Goal: Find specific page/section: Find specific page/section

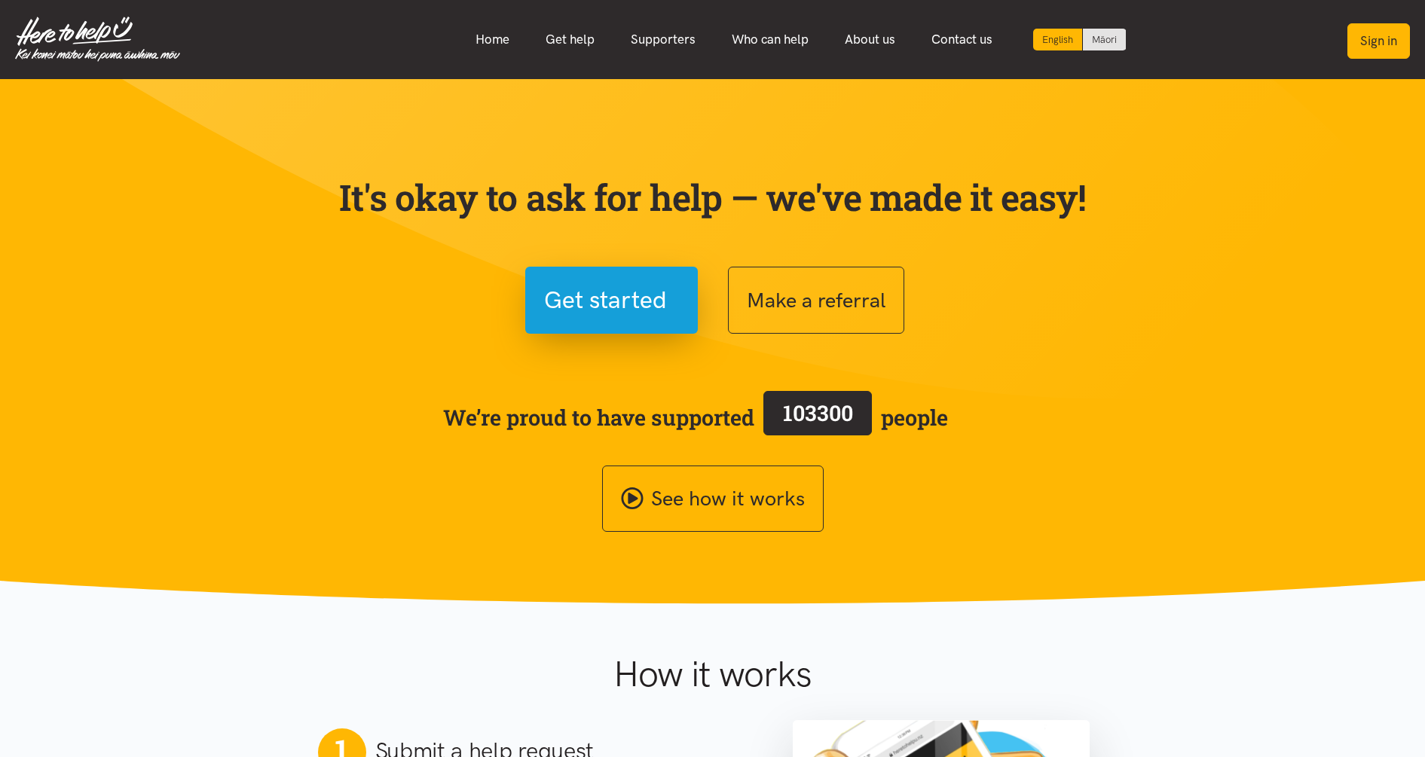
click at [1370, 39] on button "Sign in" at bounding box center [1379, 40] width 63 height 35
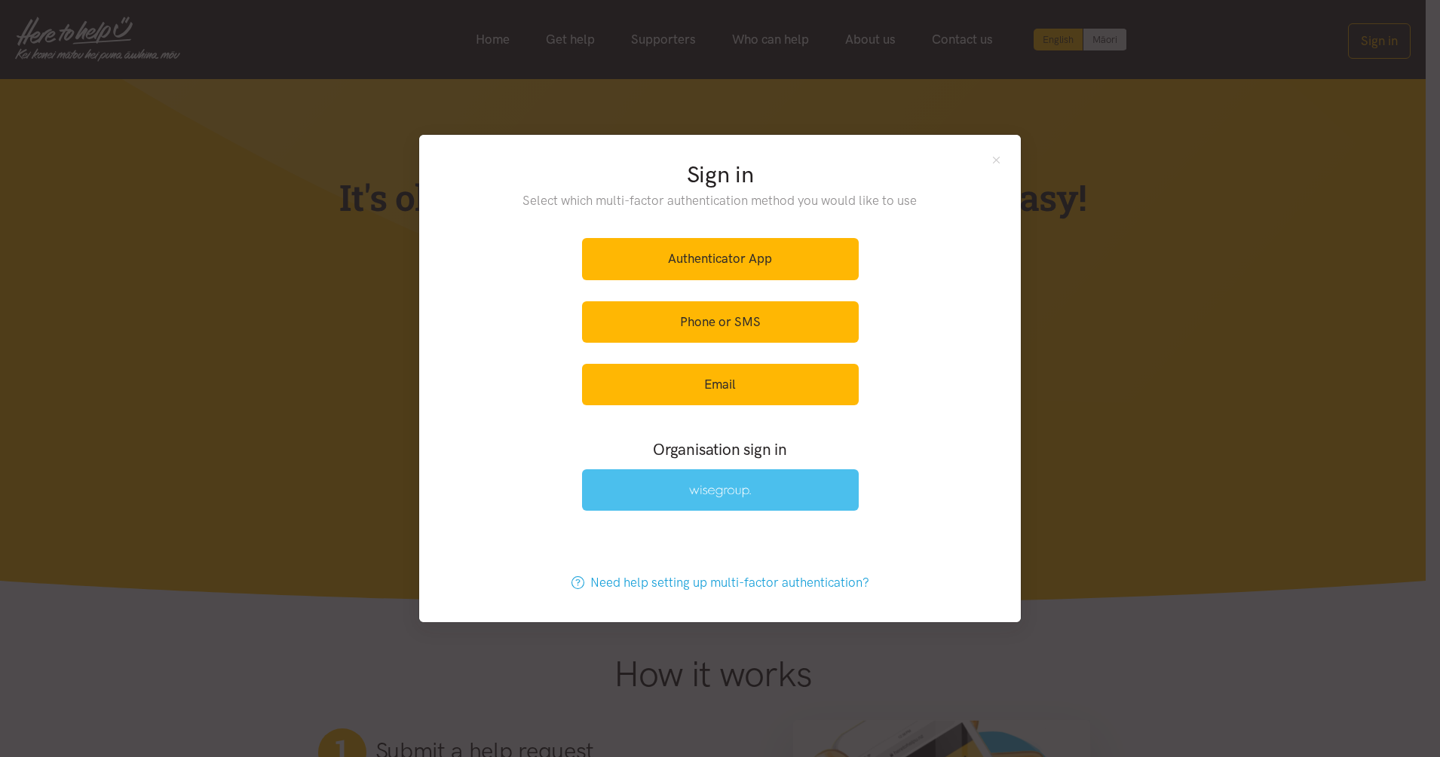
click at [802, 492] on link at bounding box center [720, 490] width 277 height 41
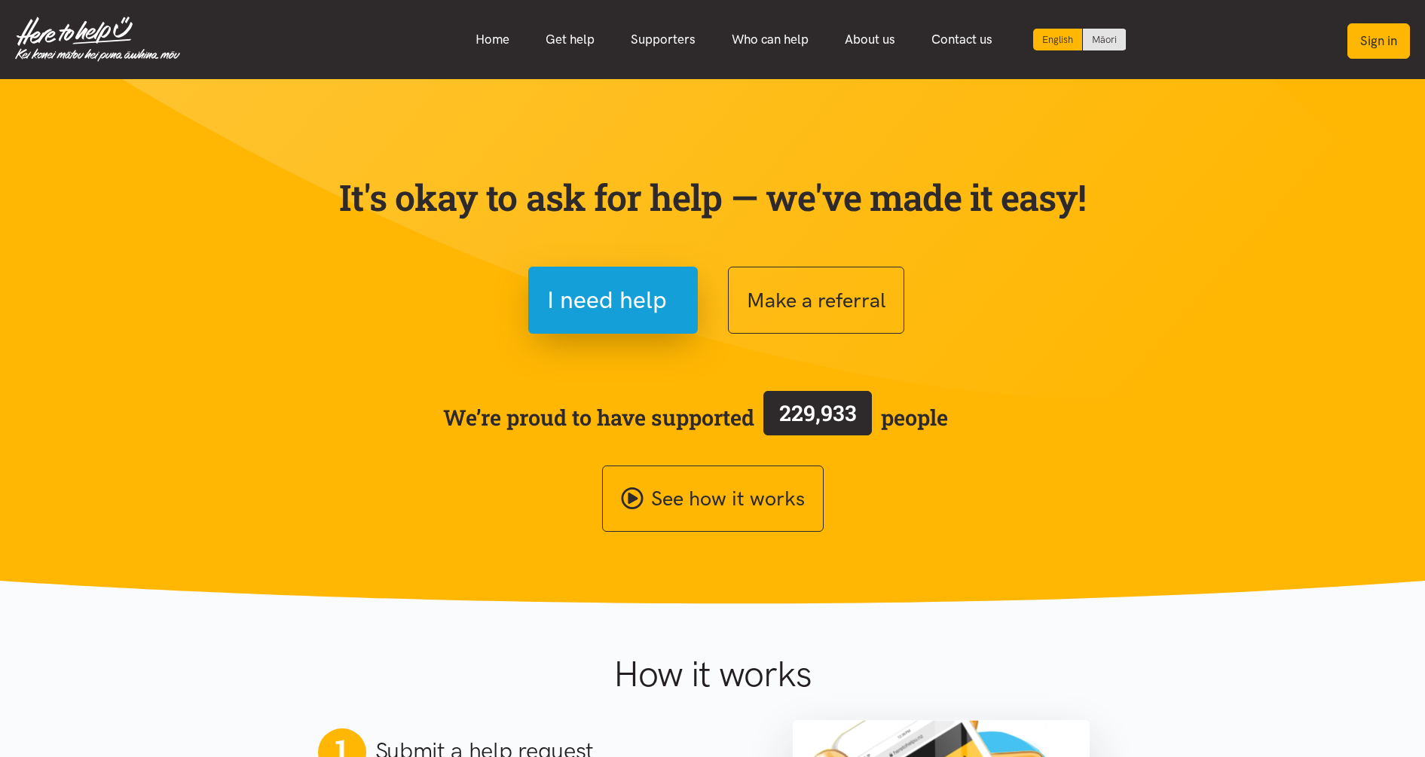
click at [1390, 40] on button "Sign in" at bounding box center [1379, 40] width 63 height 35
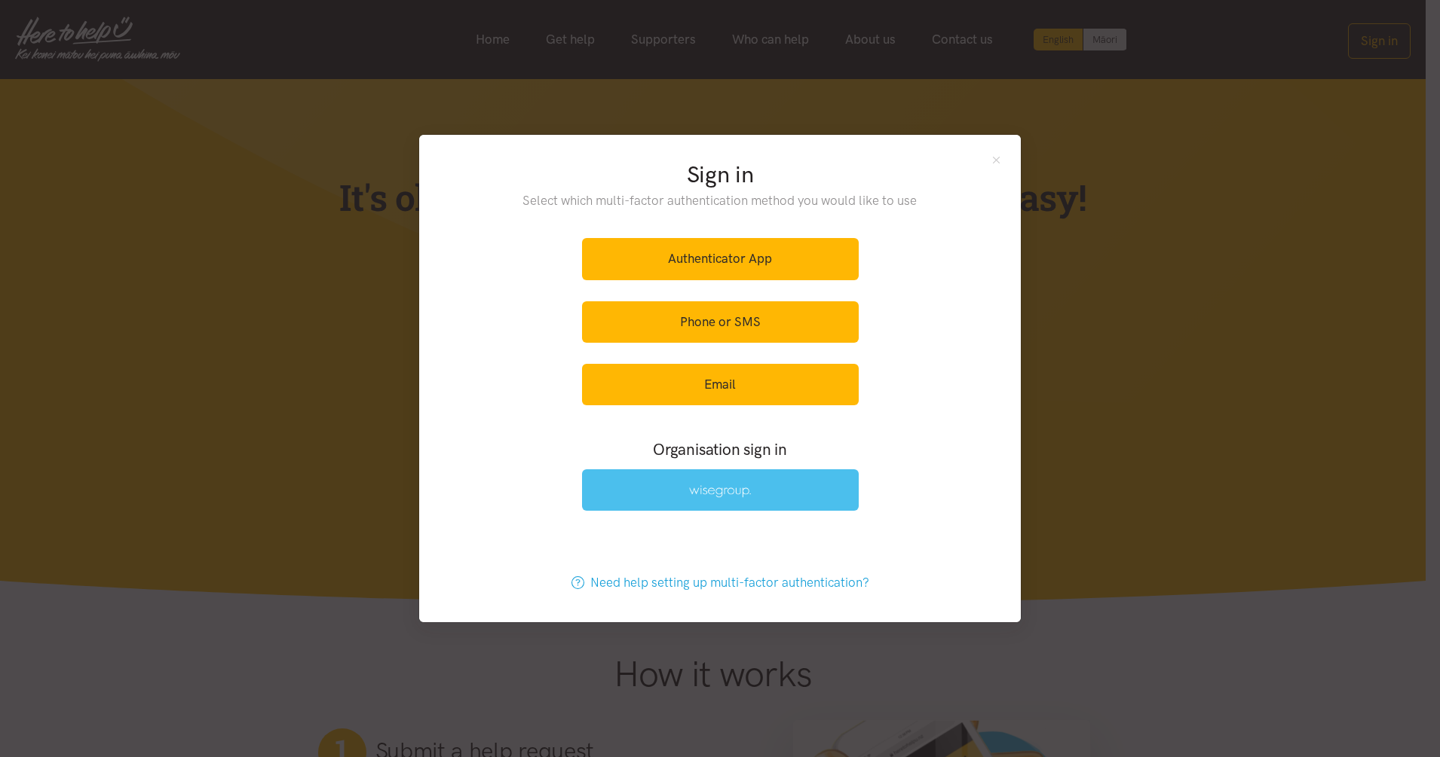
click at [754, 500] on link at bounding box center [720, 490] width 277 height 41
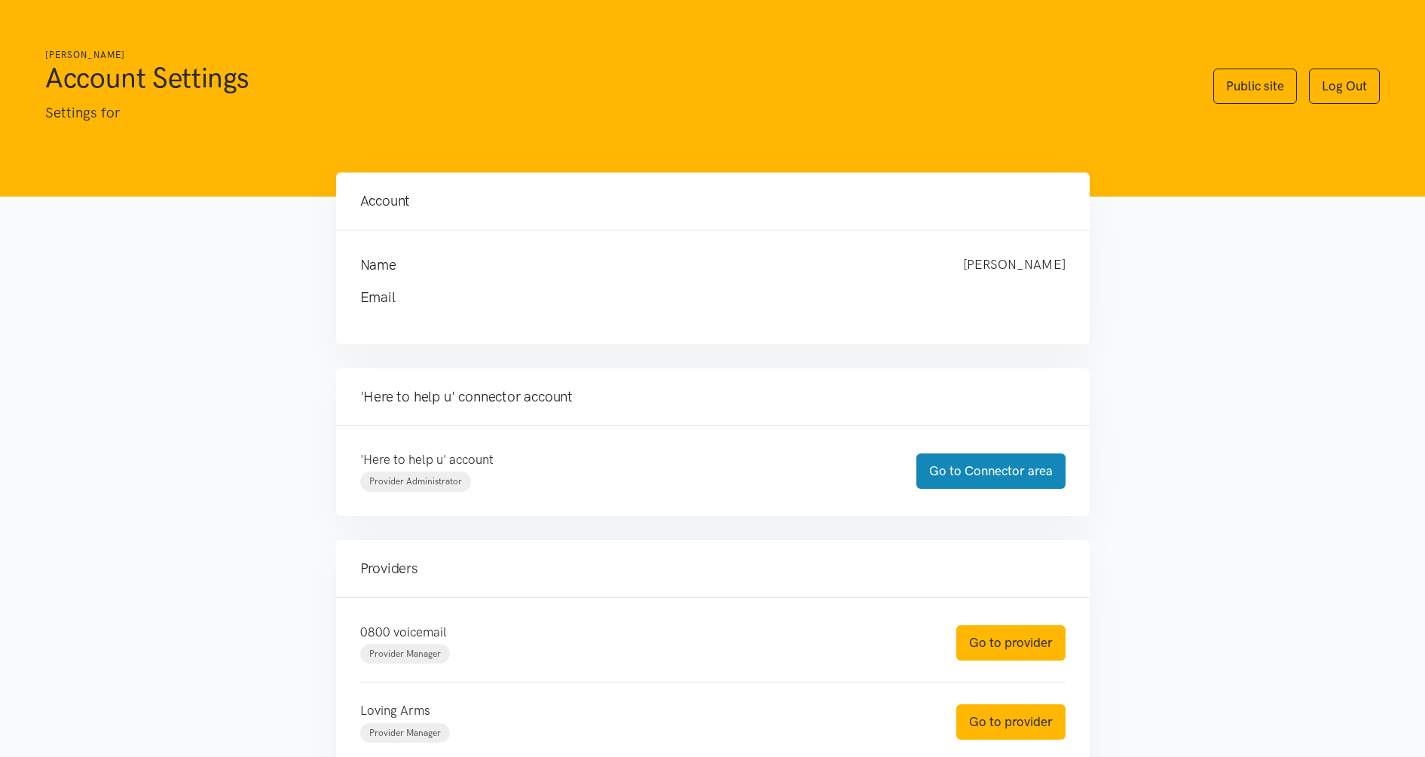
drag, startPoint x: 1003, startPoint y: 463, endPoint x: 1027, endPoint y: 435, distance: 36.9
click at [1003, 463] on link "Go to Connector area" at bounding box center [991, 471] width 149 height 35
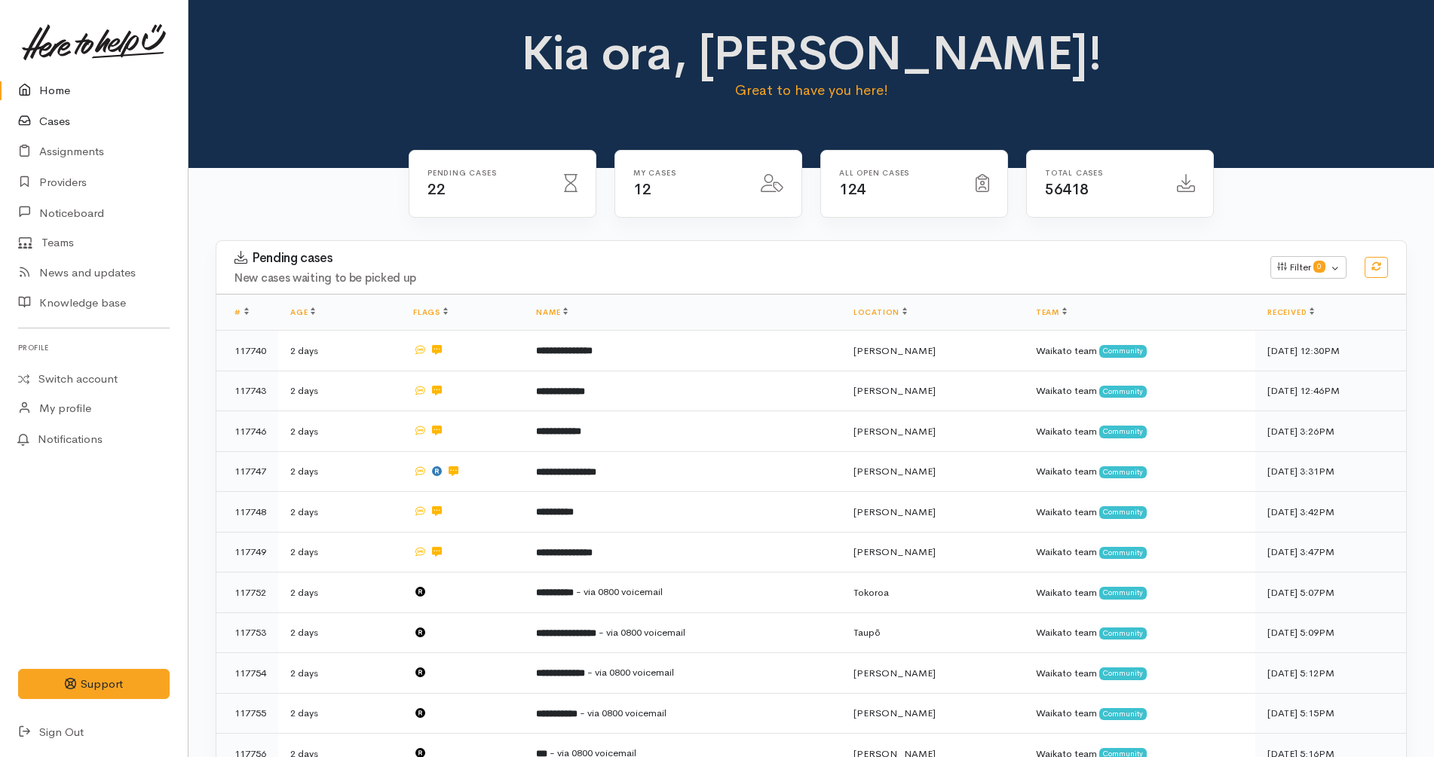
click at [49, 117] on link "Cases" at bounding box center [94, 121] width 188 height 31
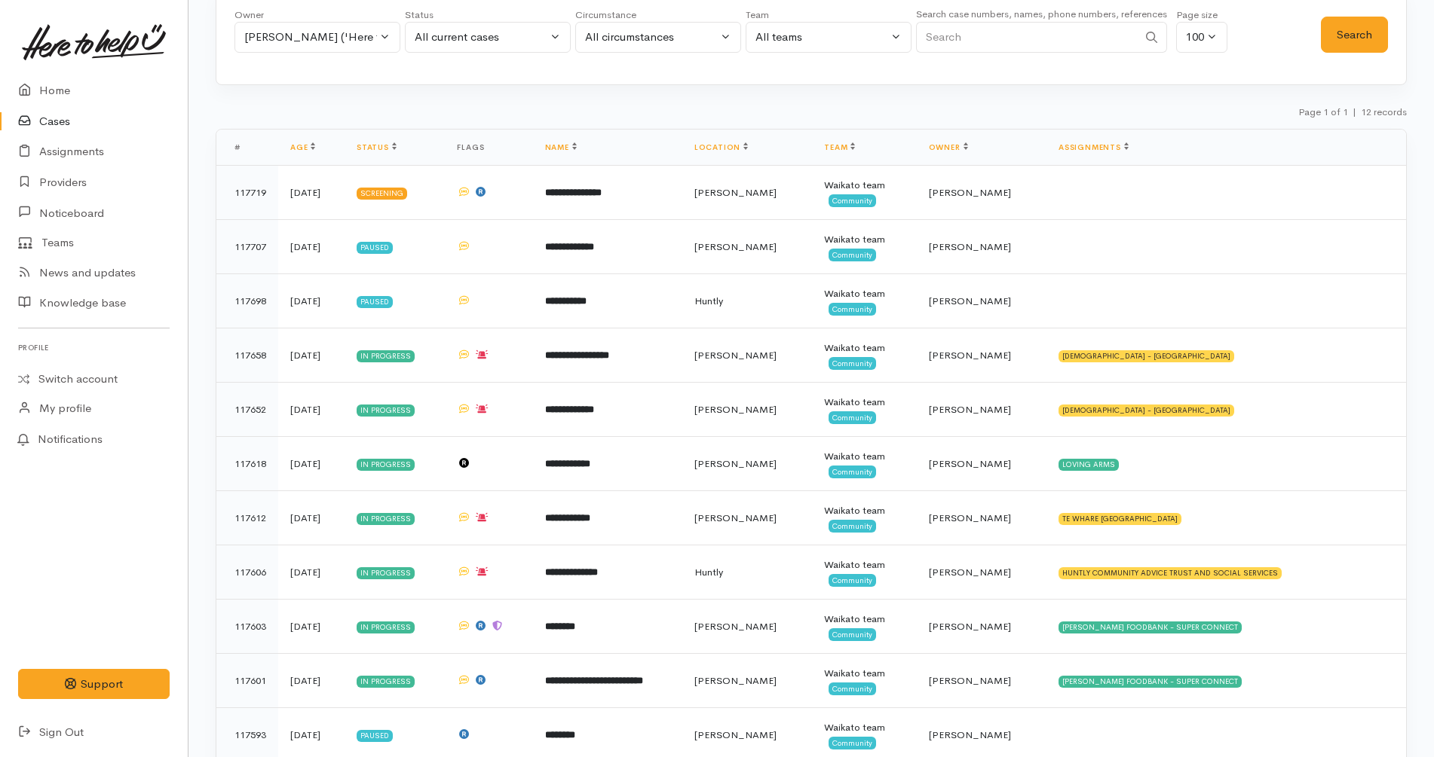
scroll to position [198, 0]
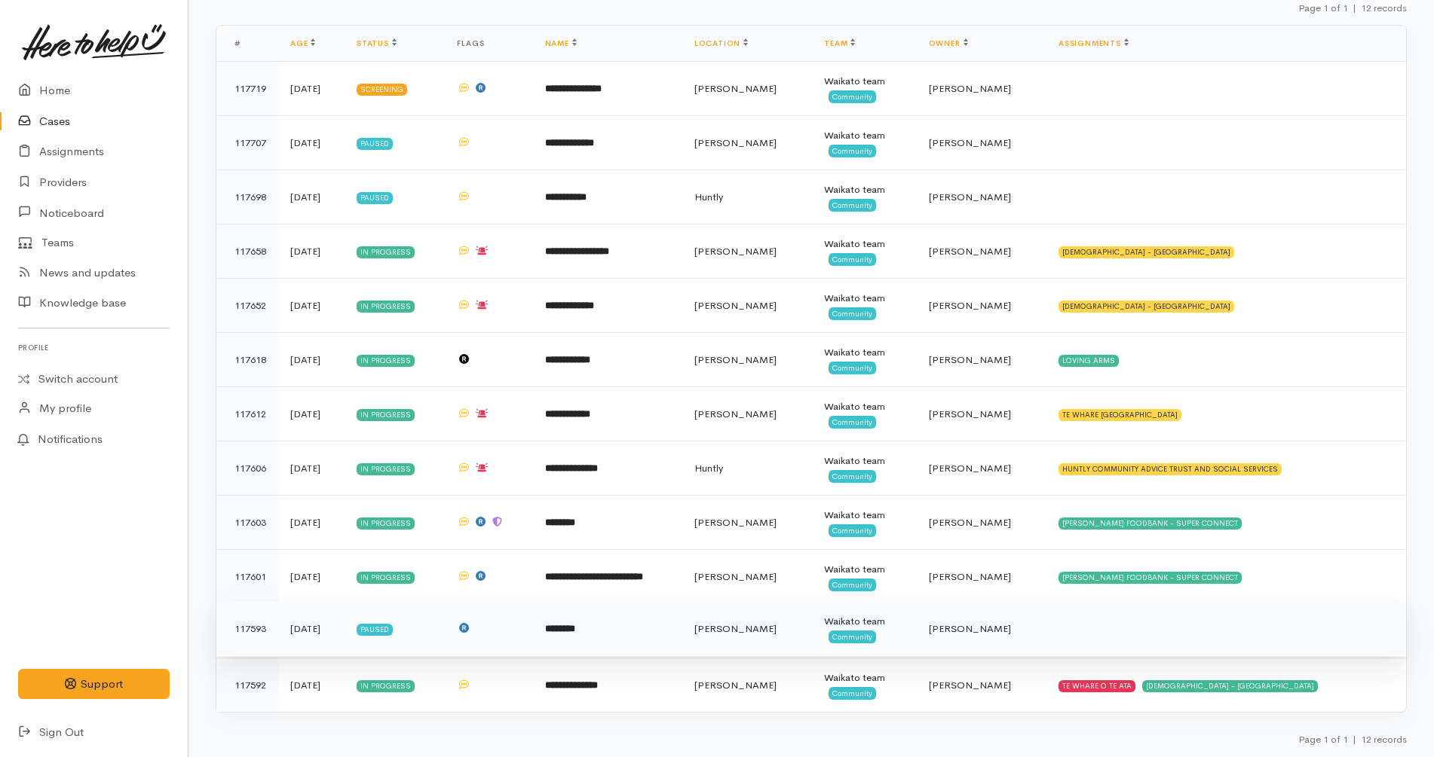
click at [575, 629] on b "********" at bounding box center [560, 629] width 30 height 10
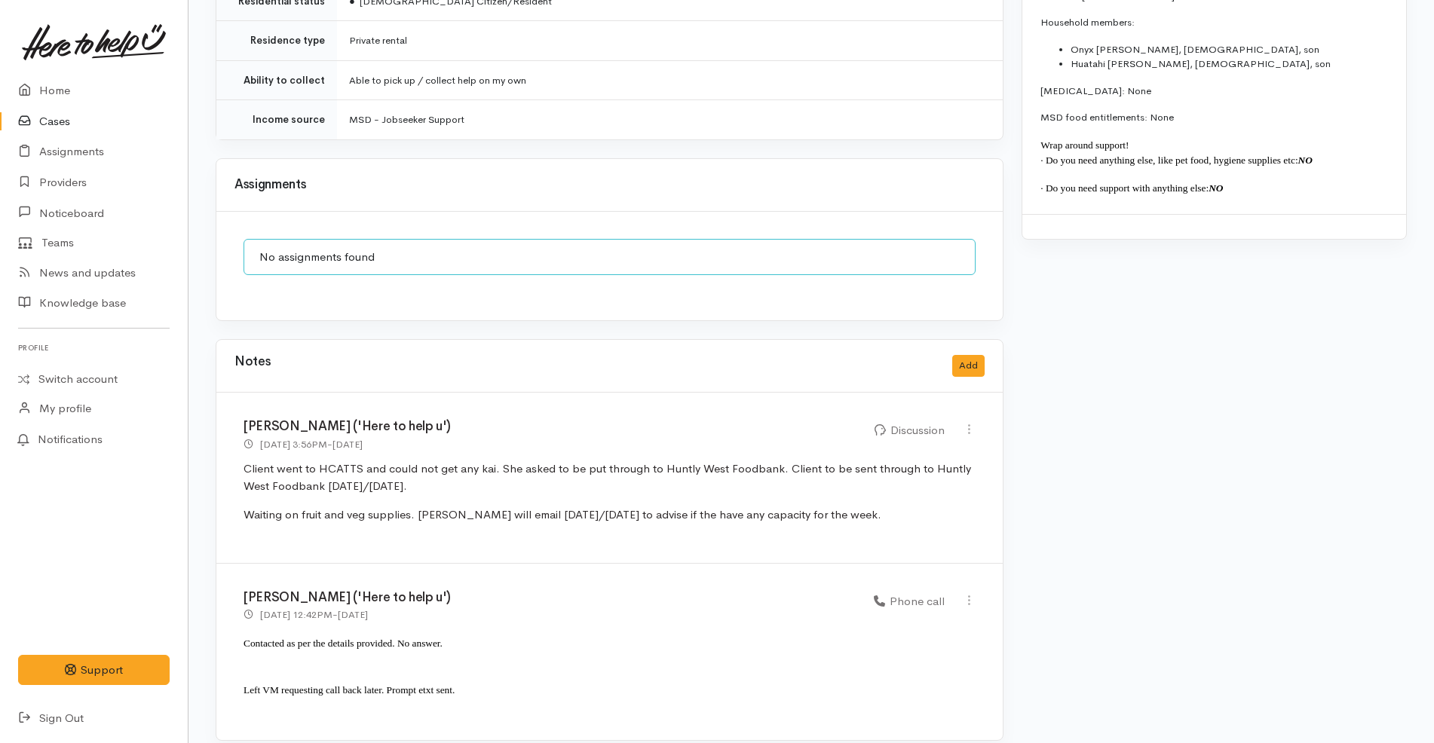
scroll to position [1353, 0]
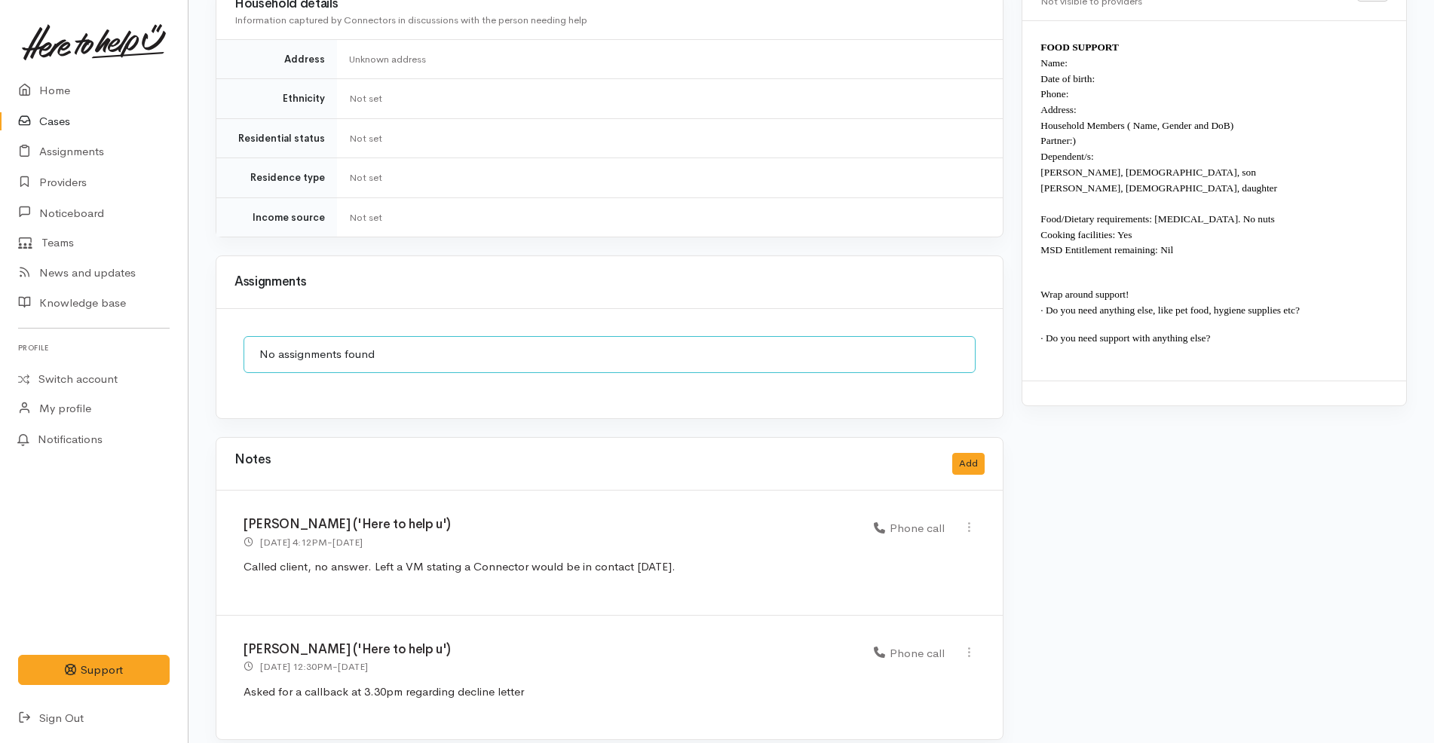
scroll to position [913, 0]
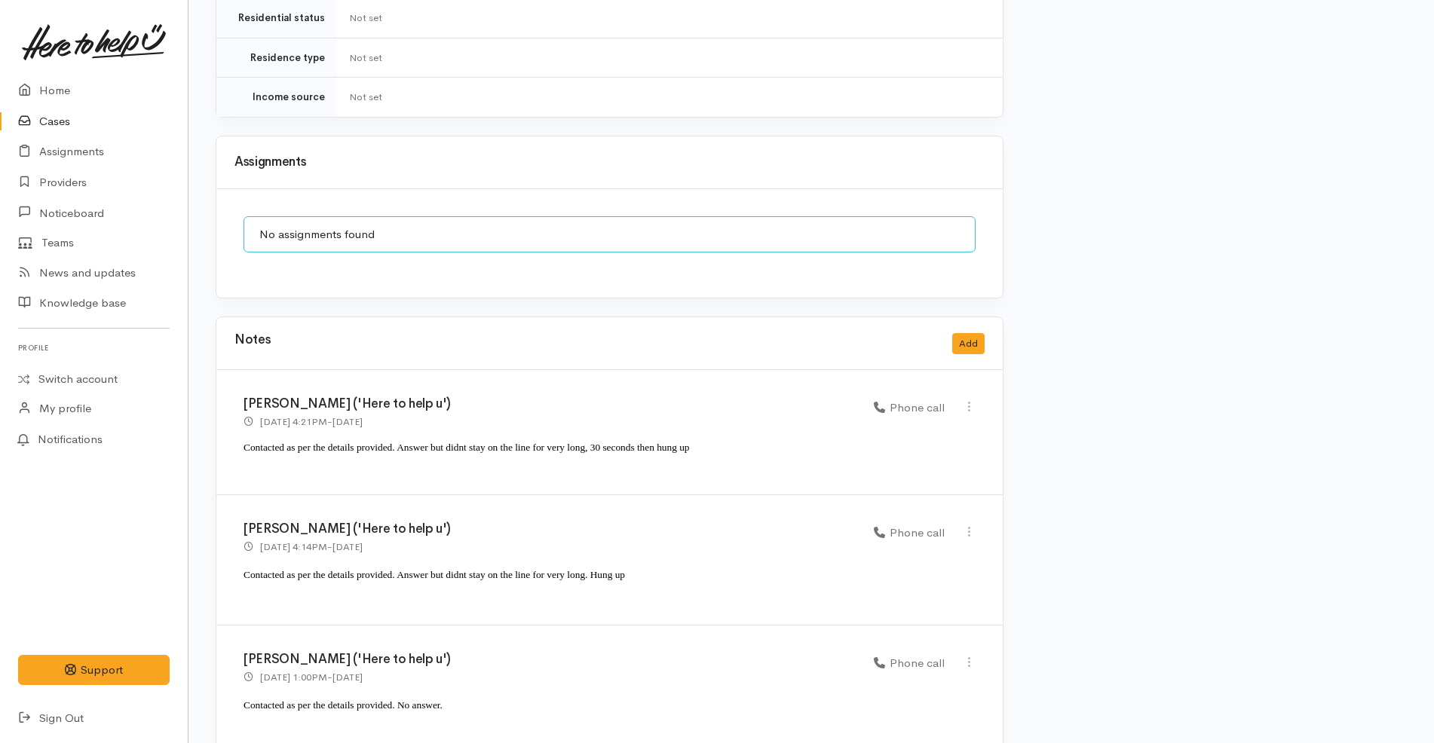
scroll to position [1416, 0]
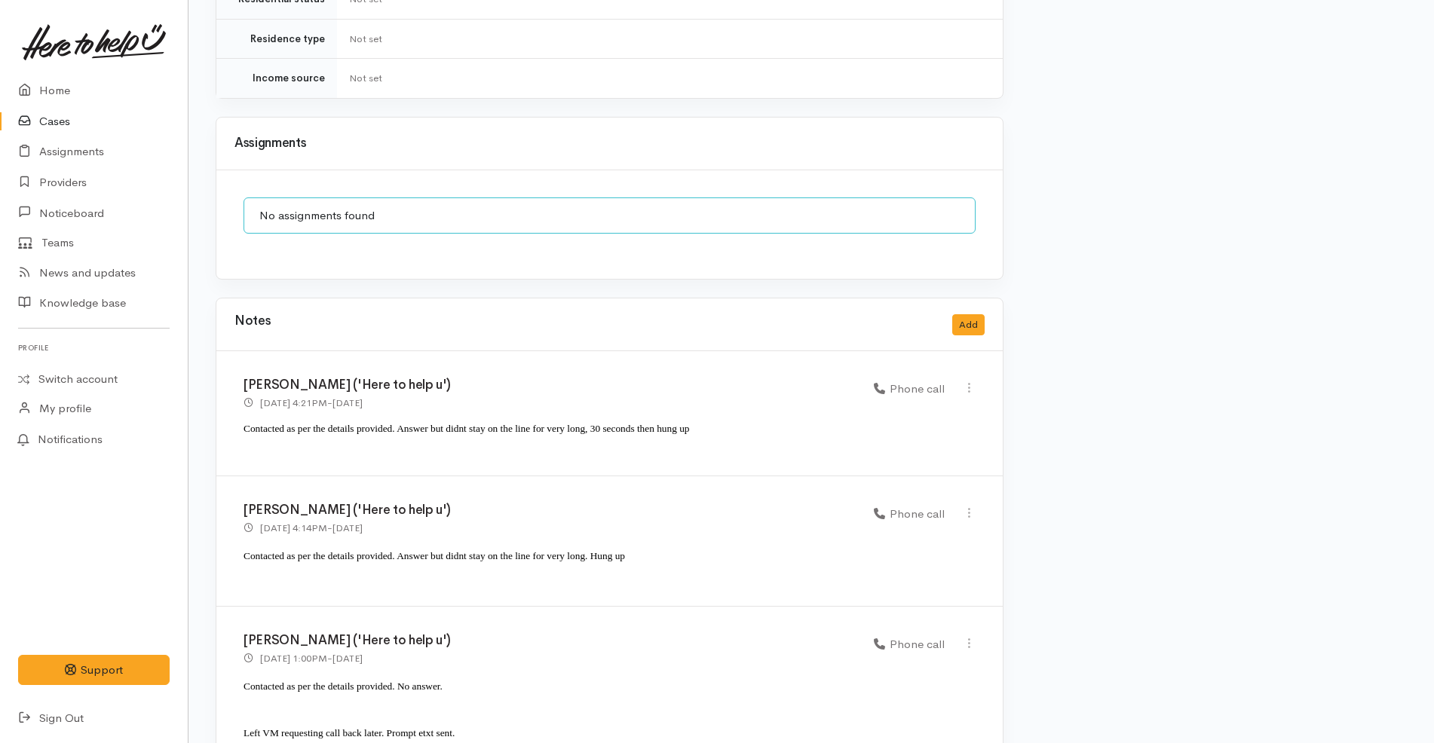
click at [63, 127] on link "Cases" at bounding box center [94, 121] width 188 height 31
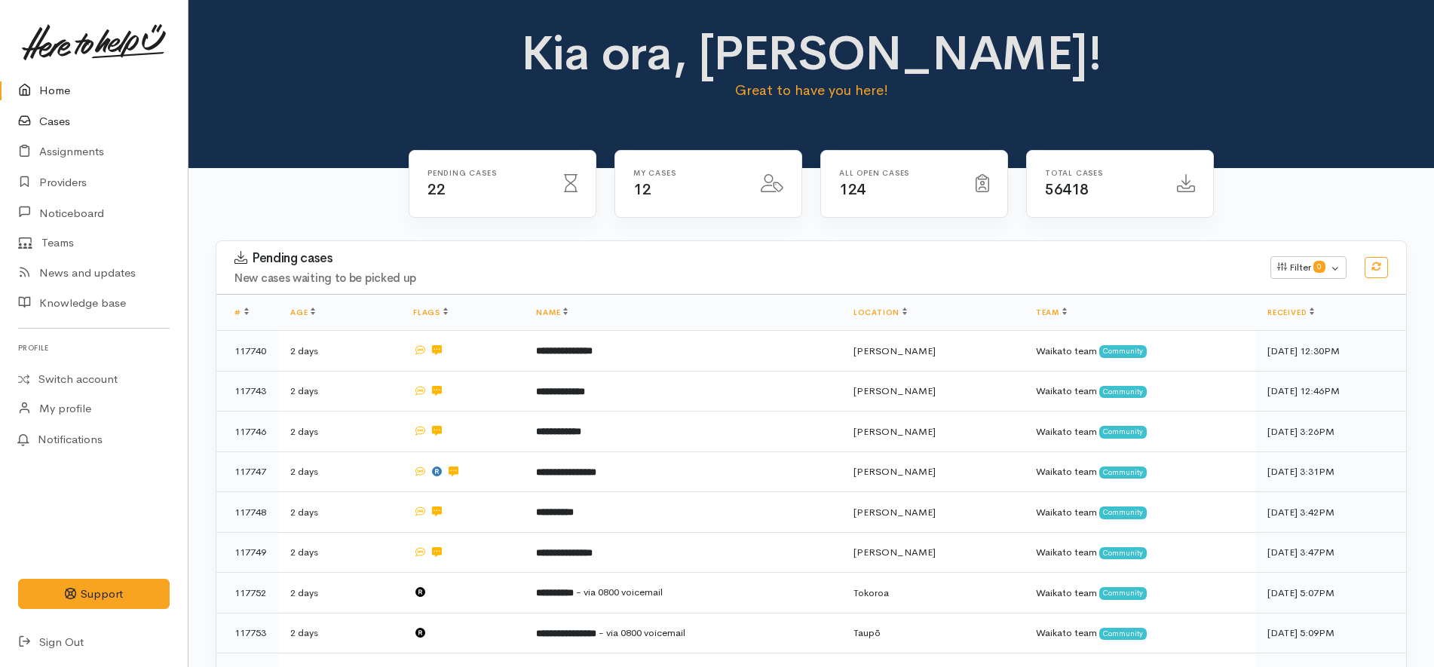
click at [103, 118] on link "Cases" at bounding box center [94, 121] width 188 height 31
